Goal: Task Accomplishment & Management: Use online tool/utility

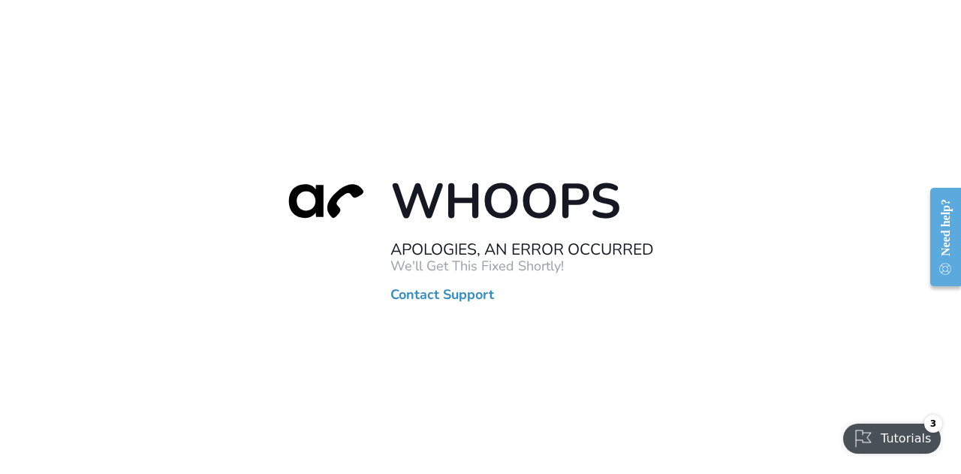
click at [439, 297] on link "Contact Support" at bounding box center [442, 294] width 104 height 15
click at [702, 277] on div "Whoops Apologies, An Error Occurred We'll Get This Fixed Shortly! Contact Suppo…" at bounding box center [480, 237] width 961 height 474
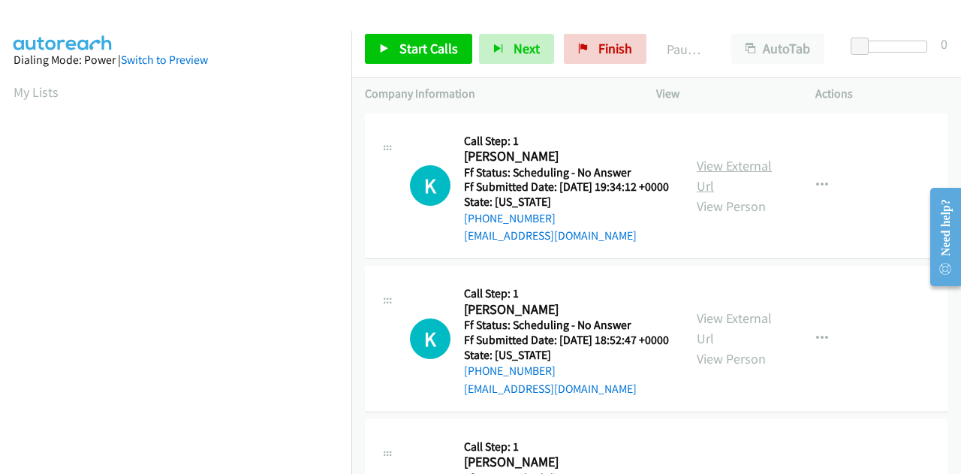
click at [731, 169] on link "View External Url" at bounding box center [733, 176] width 75 height 38
click at [696, 342] on link "View External Url" at bounding box center [733, 328] width 75 height 38
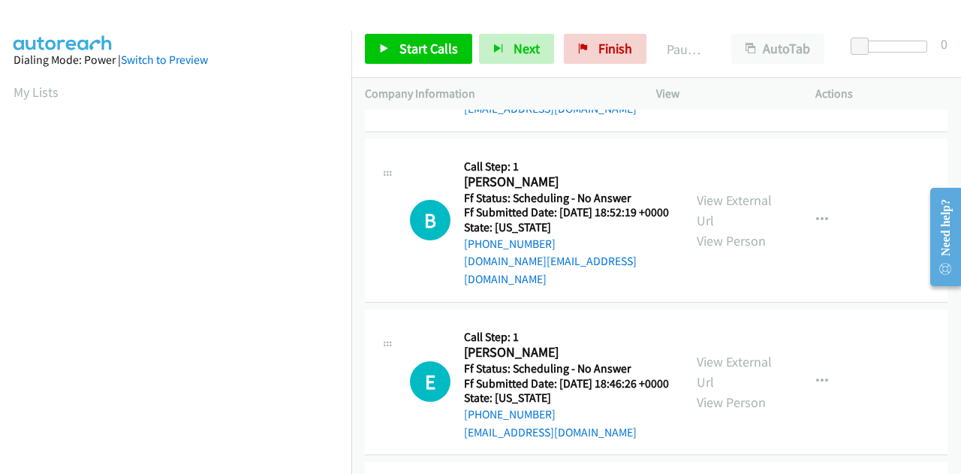
scroll to position [318, 0]
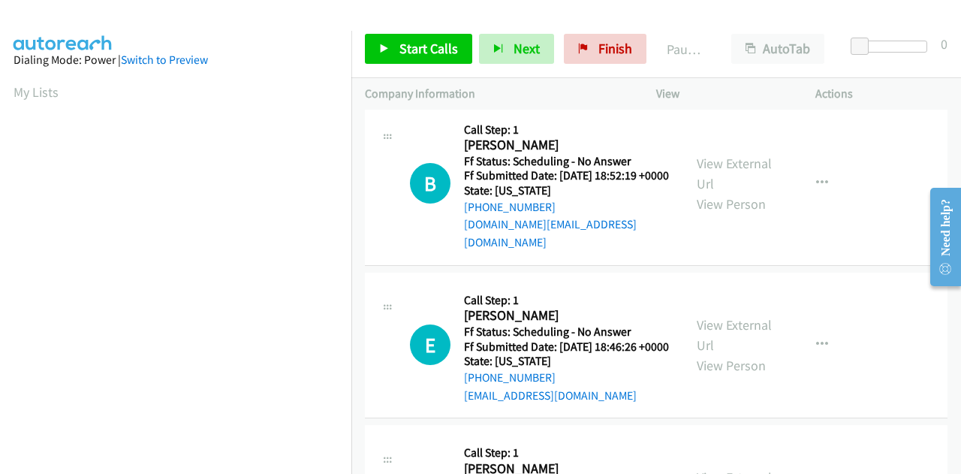
drag, startPoint x: 954, startPoint y: 163, endPoint x: 29, endPoint y: 48, distance: 931.7
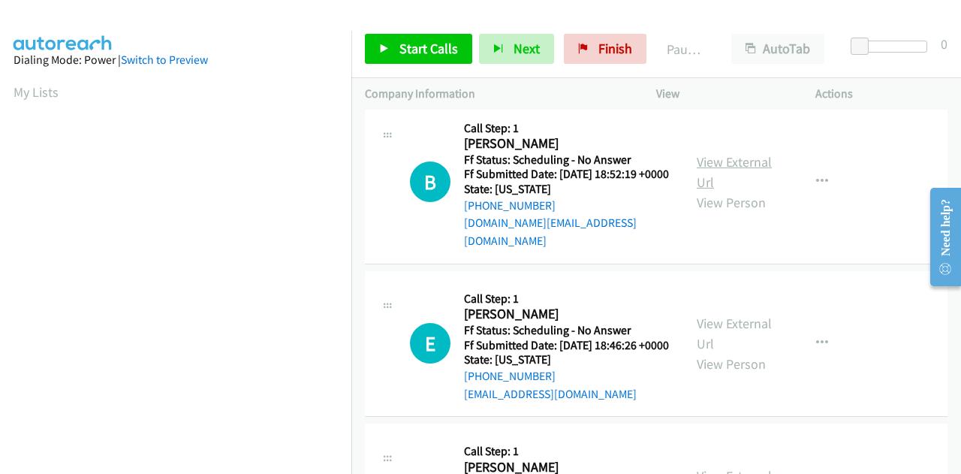
click at [720, 186] on link "View External Url" at bounding box center [733, 172] width 75 height 38
click at [738, 352] on link "View External Url" at bounding box center [733, 333] width 75 height 38
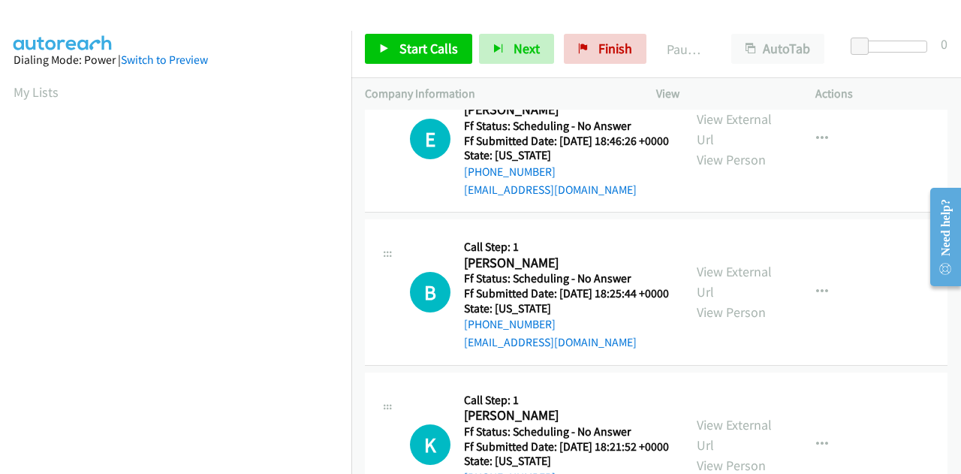
scroll to position [530, 0]
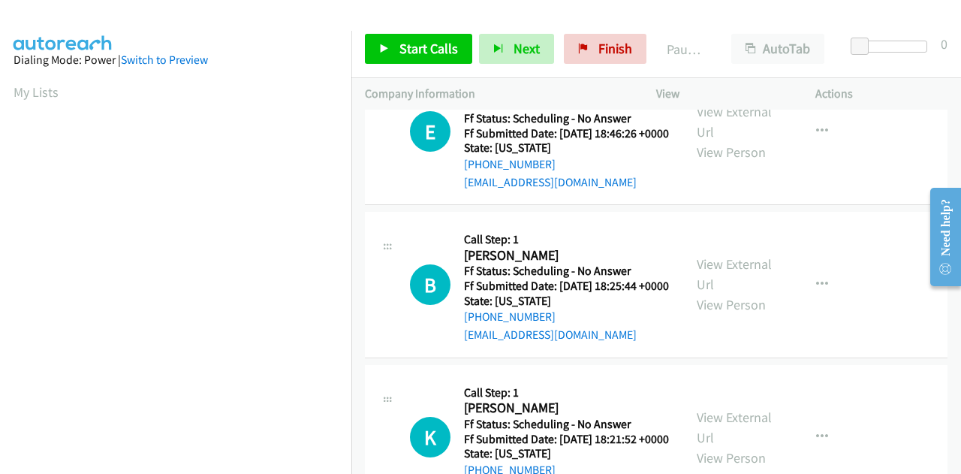
drag, startPoint x: 952, startPoint y: 301, endPoint x: 23, endPoint y: 106, distance: 949.3
click at [720, 293] on link "View External Url" at bounding box center [733, 274] width 75 height 38
click html "Need help? Resource Center AutoReach Help Help Get the help you need from our k…"
drag, startPoint x: 955, startPoint y: 293, endPoint x: 956, endPoint y: 311, distance: 18.0
click html "Need help? Resource Center AutoReach Help Help Get the help you need from our k…"
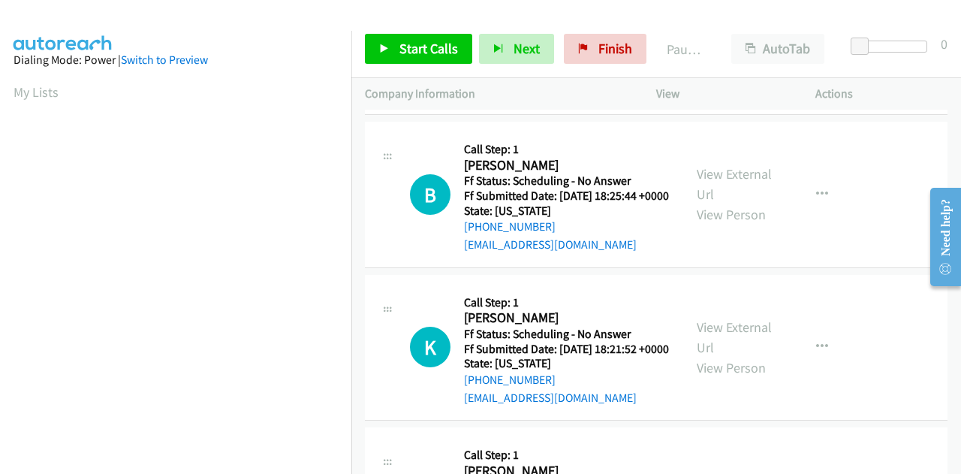
scroll to position [650, 0]
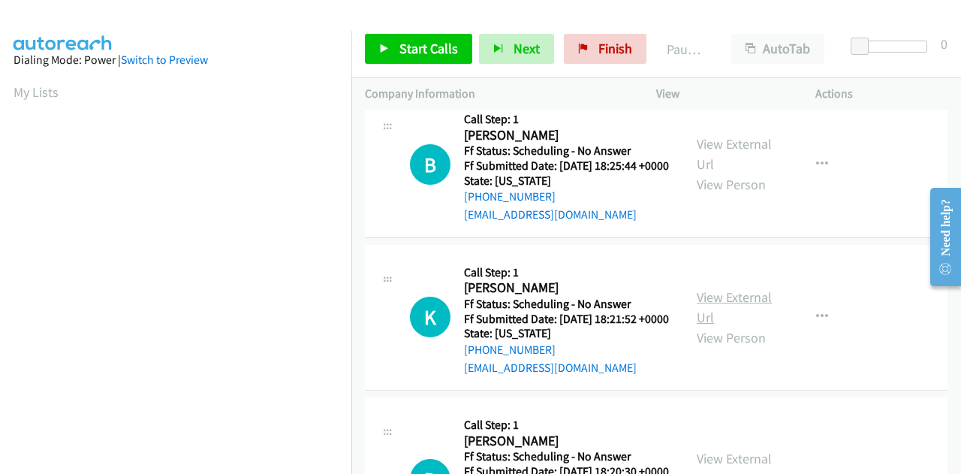
click at [729, 326] on link "View External Url" at bounding box center [733, 307] width 75 height 38
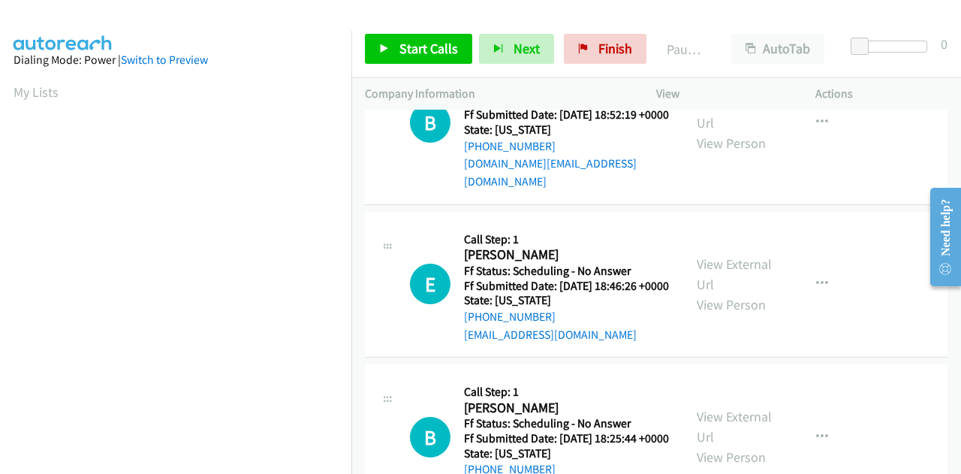
scroll to position [0, 0]
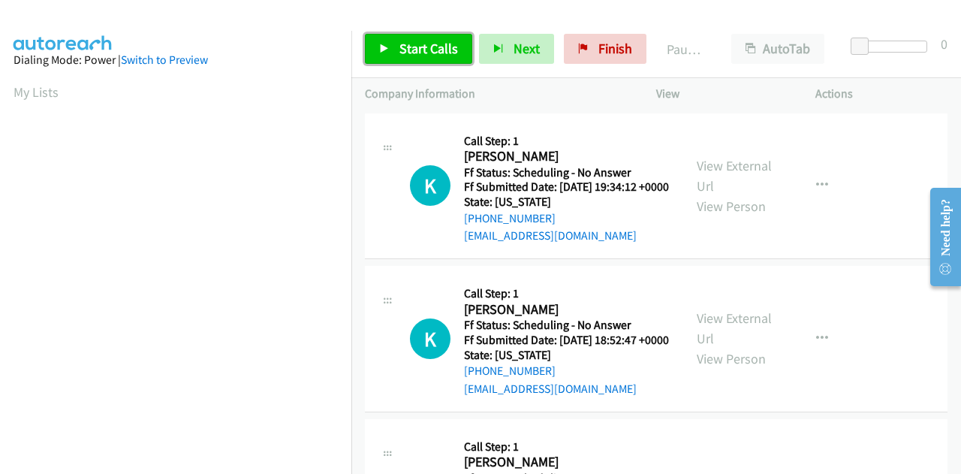
click at [426, 46] on span "Start Calls" at bounding box center [428, 48] width 59 height 17
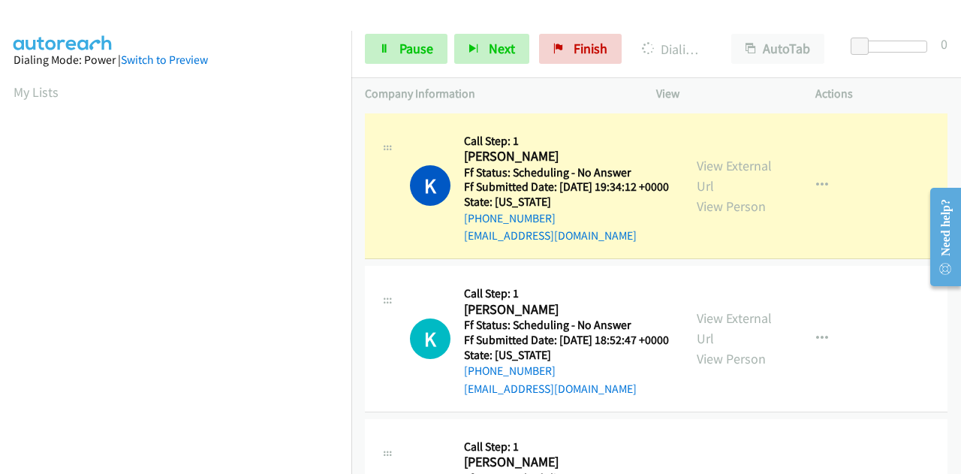
click at [444, 122] on div "K Callback Scheduled Call Step: 1 [PERSON_NAME] America/Los_Angeles Ff Status: …" at bounding box center [656, 186] width 582 height 146
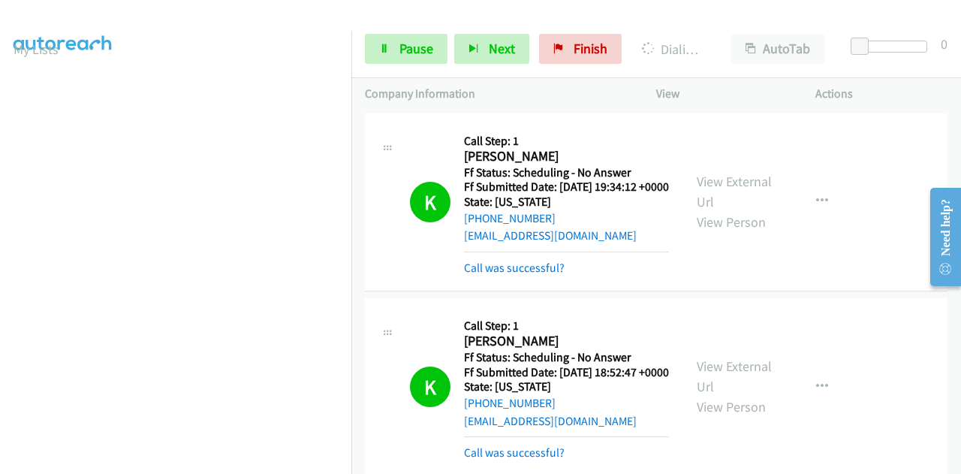
scroll to position [43, 11]
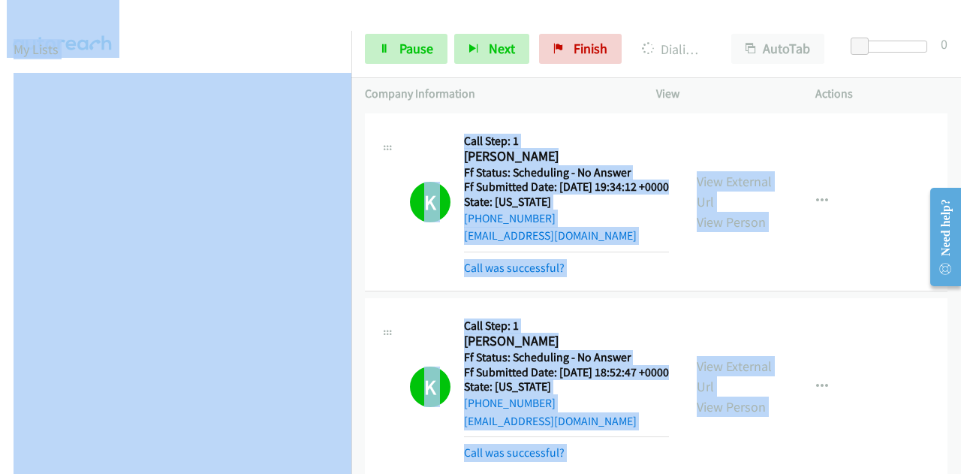
drag, startPoint x: 352, startPoint y: 266, endPoint x: 351, endPoint y: 329, distance: 62.3
click at [351, 71] on main "Start Calls Pause Next Finish Dialing [PERSON_NAME] AutoTab AutoTab 0 Company I…" at bounding box center [480, 35] width 961 height 71
click at [351, 329] on nav "Dialing Mode: Power | Switch to Preview My Lists" at bounding box center [176, 268] width 352 height 474
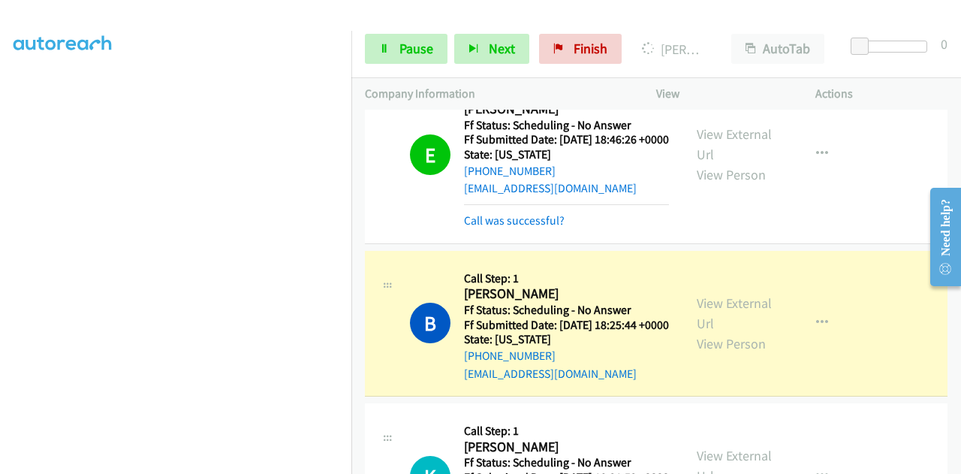
scroll to position [368, 11]
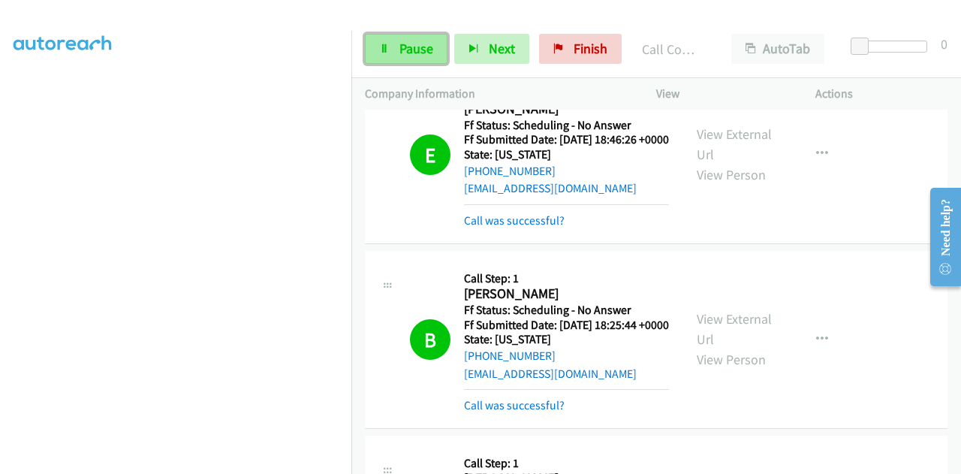
click at [384, 47] on icon at bounding box center [384, 49] width 11 height 11
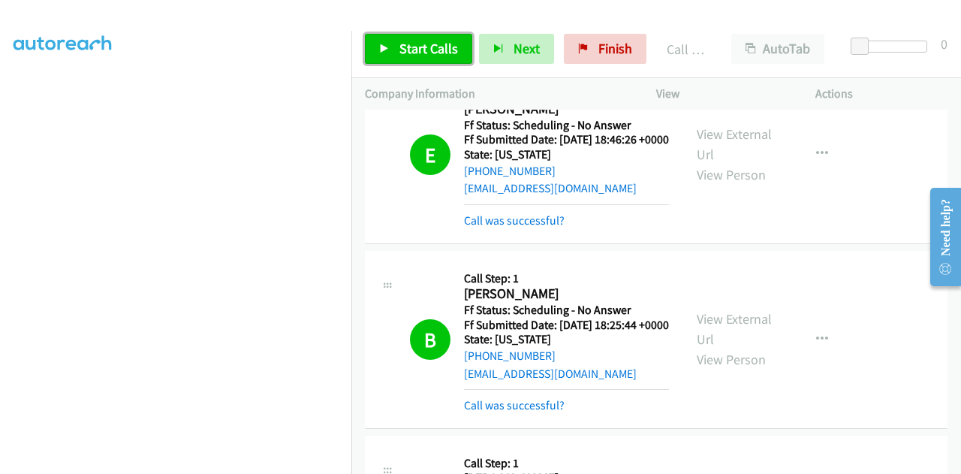
click at [425, 45] on span "Start Calls" at bounding box center [428, 48] width 59 height 17
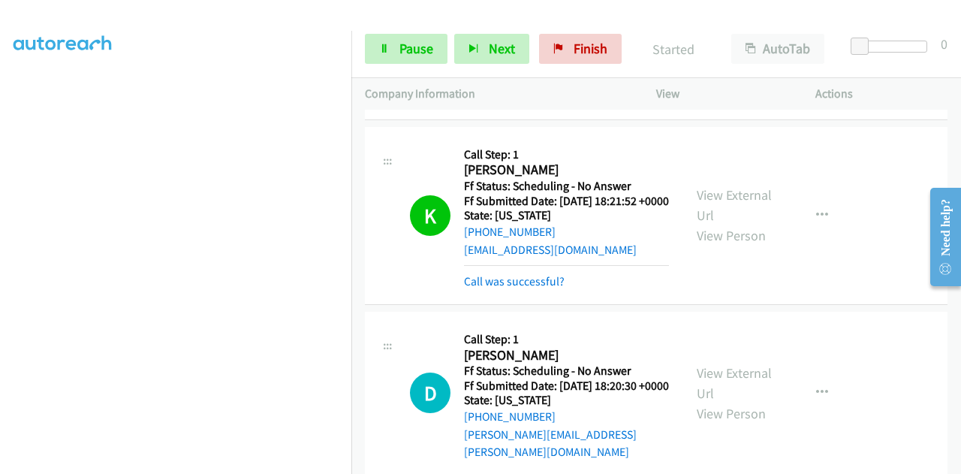
scroll to position [1235, 0]
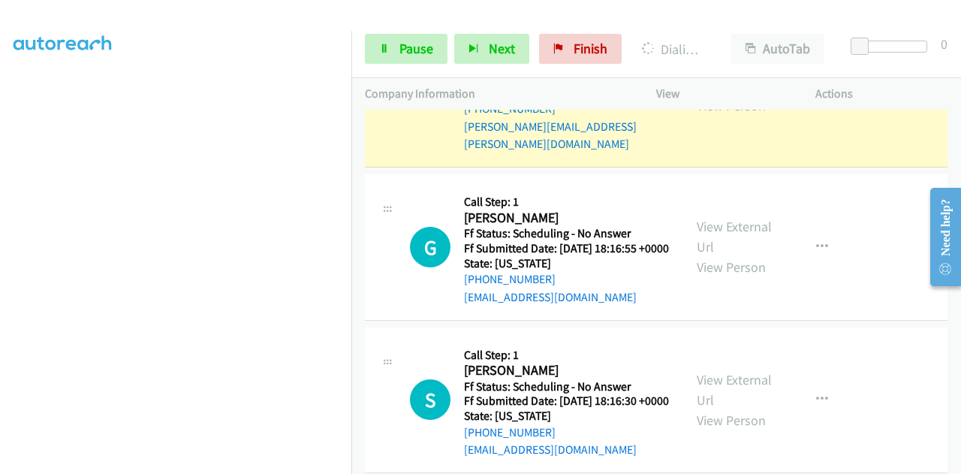
click at [702, 94] on link "View External Url" at bounding box center [733, 75] width 75 height 38
click at [713, 255] on link "View External Url" at bounding box center [733, 237] width 75 height 38
click at [713, 408] on link "View External Url" at bounding box center [733, 390] width 75 height 38
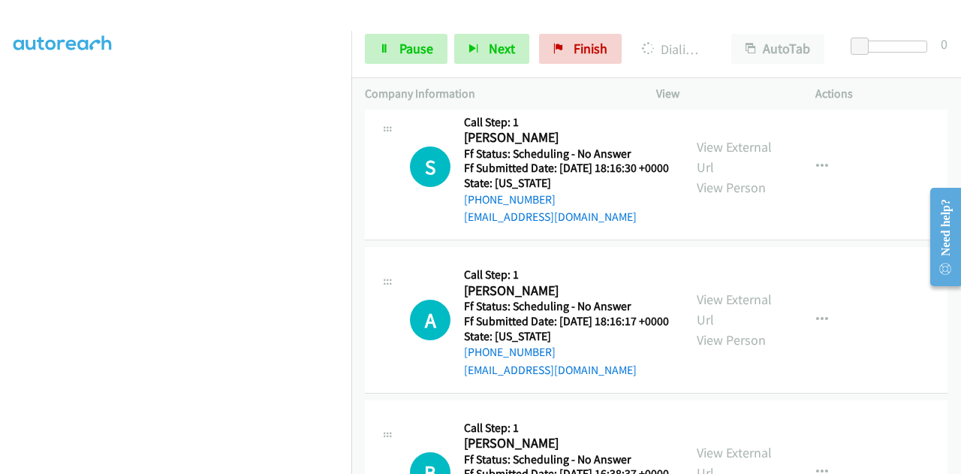
scroll to position [1496, 0]
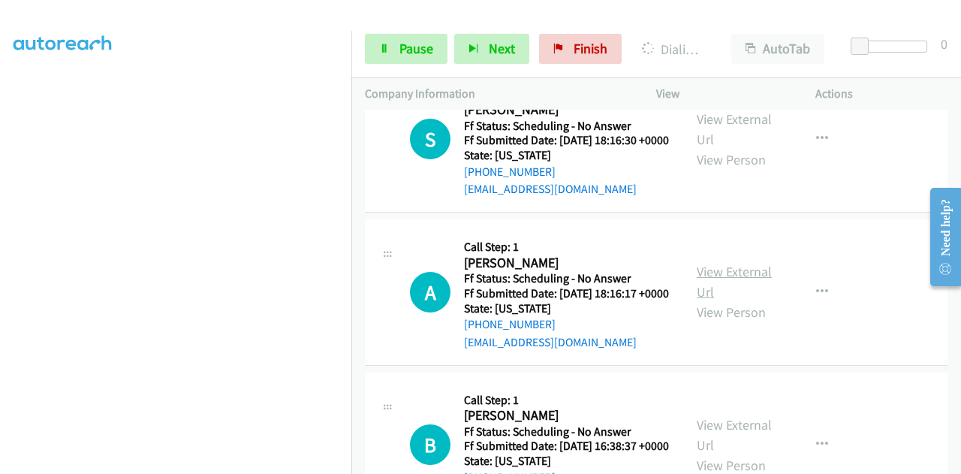
click at [713, 300] on link "View External Url" at bounding box center [733, 282] width 75 height 38
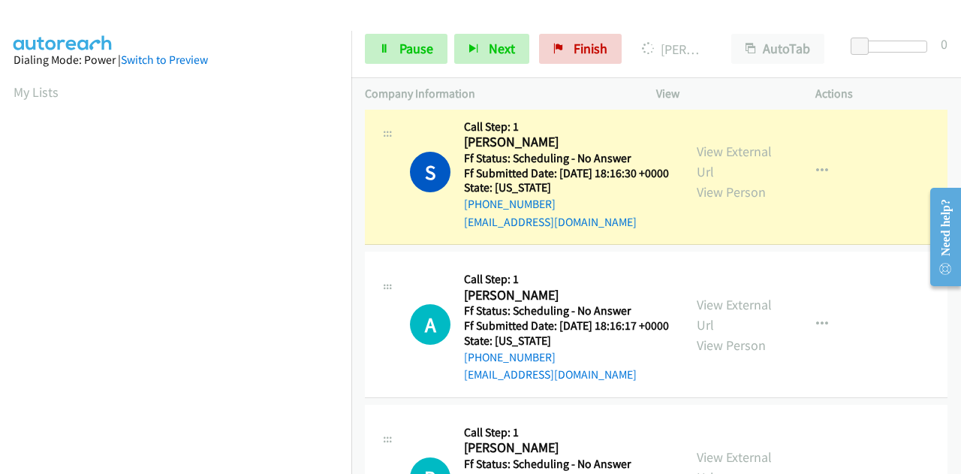
scroll to position [368, 11]
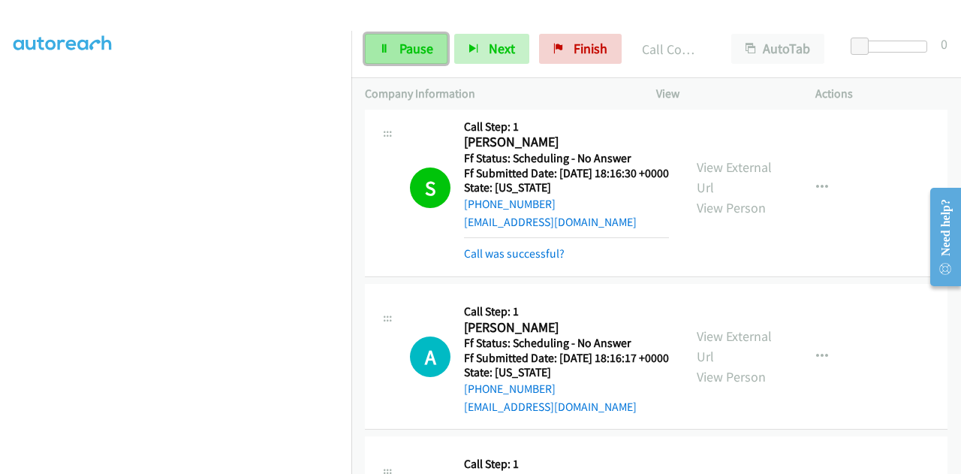
click at [404, 55] on span "Pause" at bounding box center [416, 48] width 34 height 17
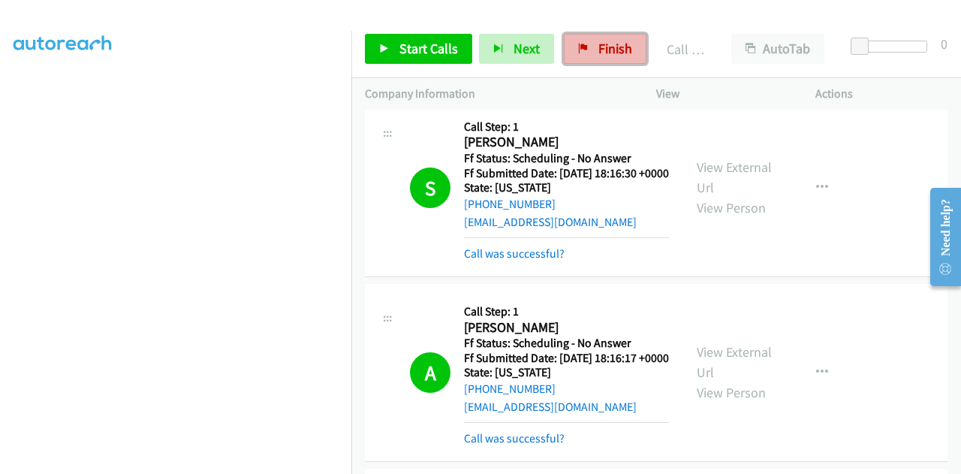
click at [602, 47] on span "Finish" at bounding box center [615, 48] width 34 height 17
